Goal: Navigation & Orientation: Find specific page/section

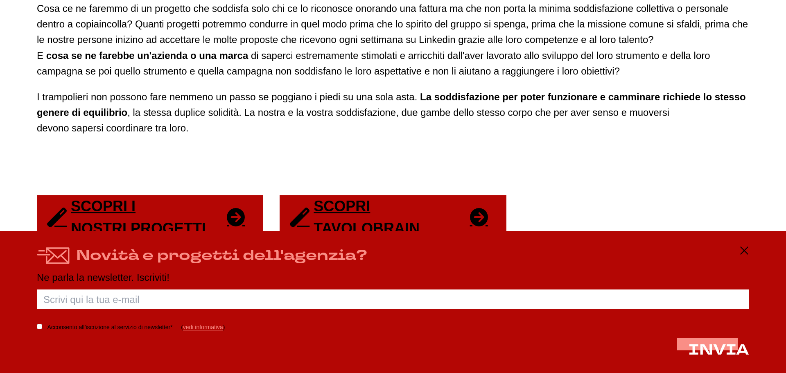
scroll to position [1637, 0]
click at [743, 253] on icon at bounding box center [744, 251] width 10 height 10
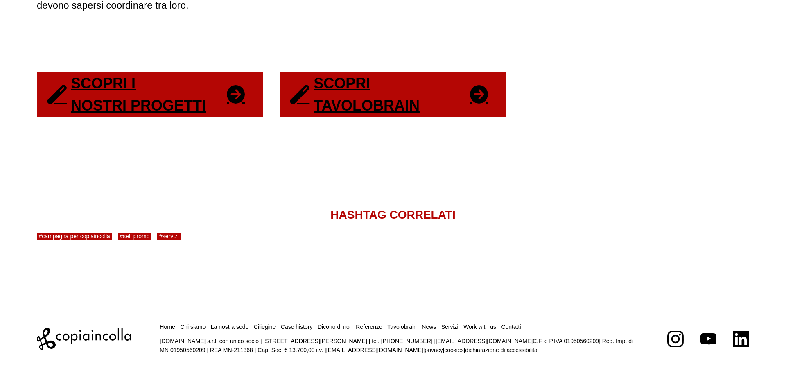
scroll to position [1760, 0]
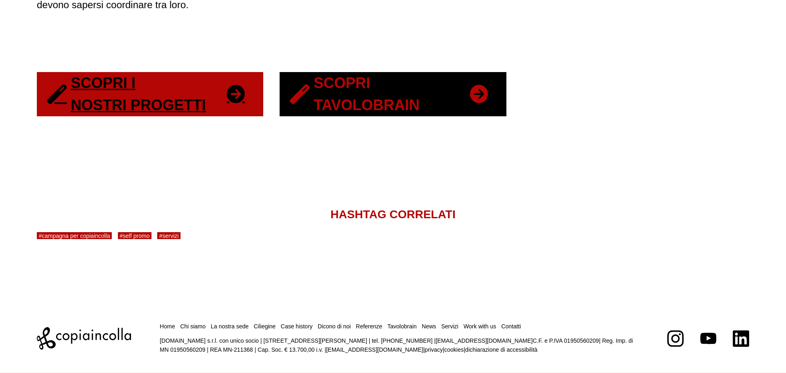
click at [348, 109] on link "Scopri Tavolobrain" at bounding box center [393, 94] width 226 height 44
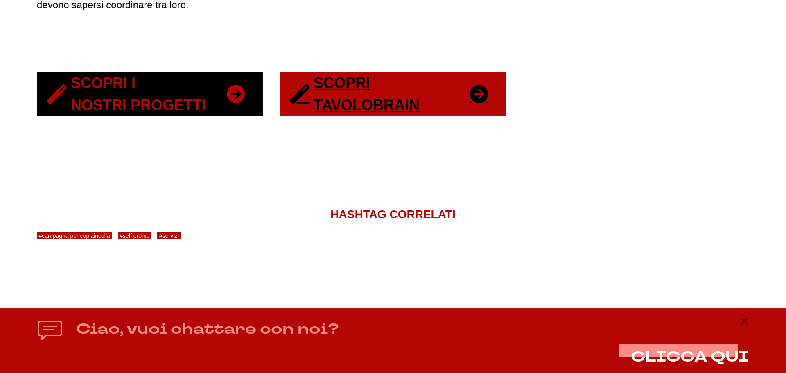
click at [185, 100] on link "Scopri i nostri progetti" at bounding box center [150, 94] width 226 height 44
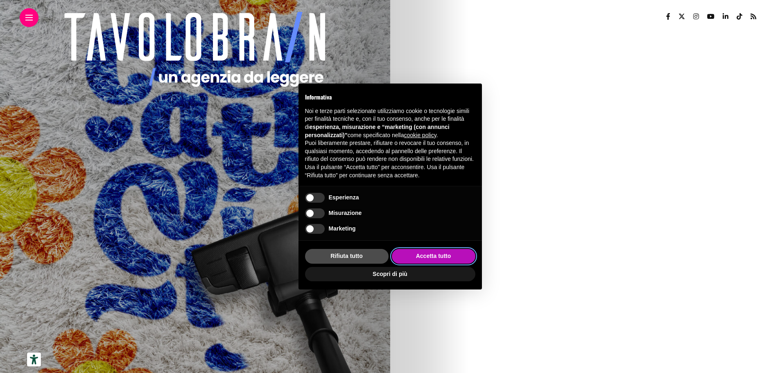
click at [435, 254] on button "Accetta tutto" at bounding box center [433, 256] width 83 height 15
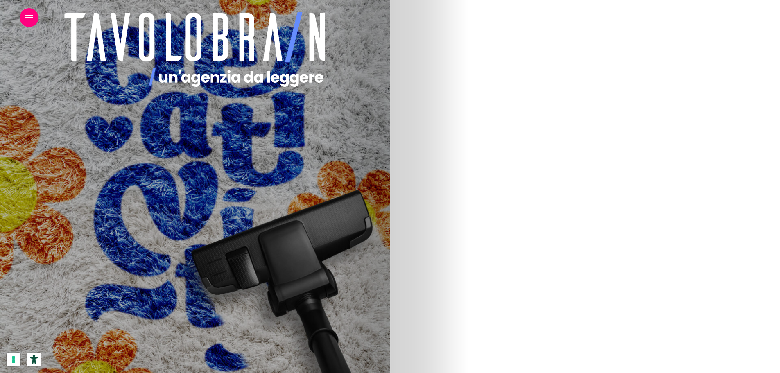
scroll to position [368, 0]
click at [453, 89] on img at bounding box center [288, 62] width 330 height 491
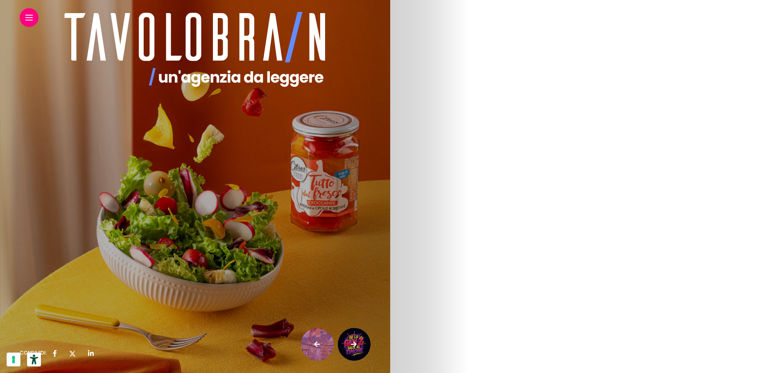
scroll to position [819, 0]
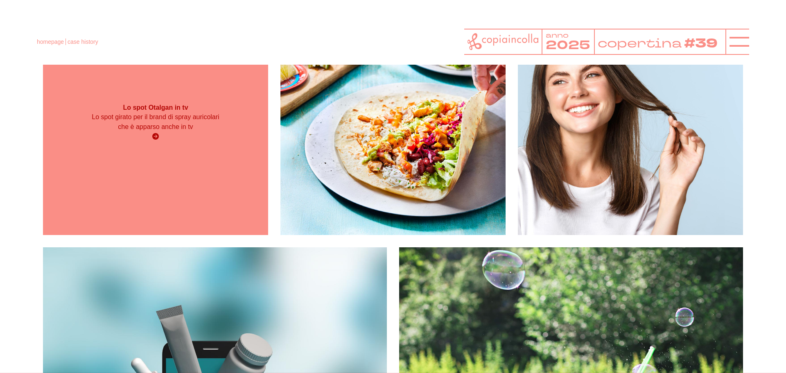
scroll to position [1392, 0]
